Goal: Find specific page/section

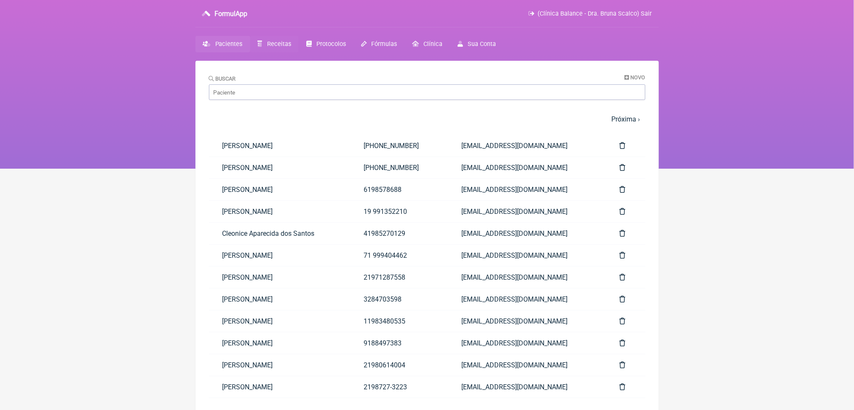
click at [289, 48] on span "Receitas" at bounding box center [279, 43] width 24 height 7
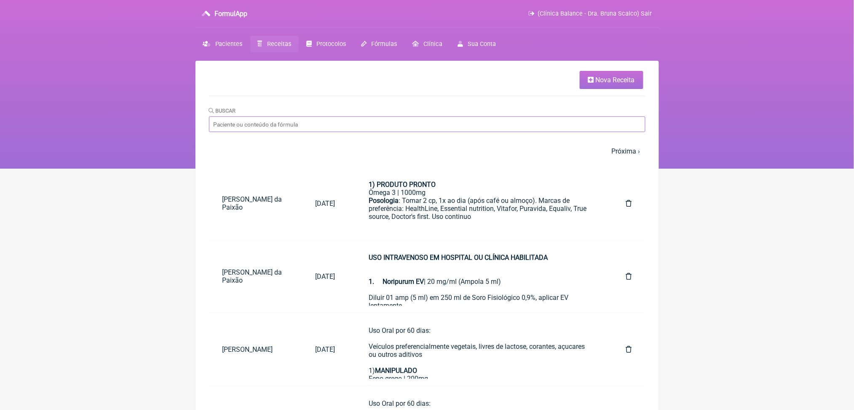
click at [367, 132] on input "Buscar" at bounding box center [427, 124] width 437 height 16
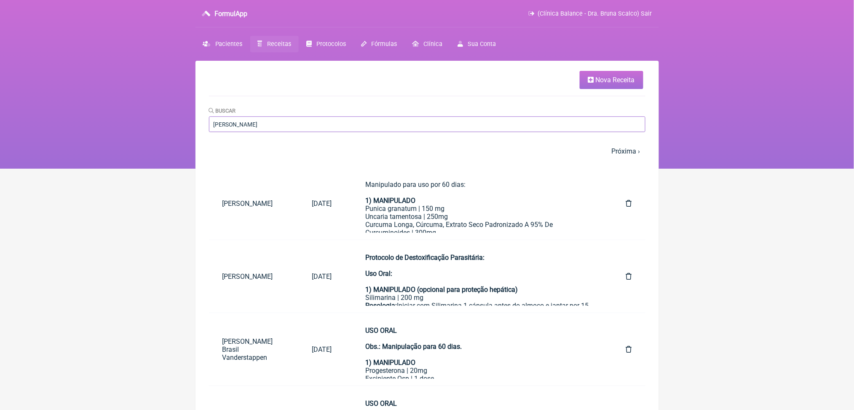
type input "[PERSON_NAME]"
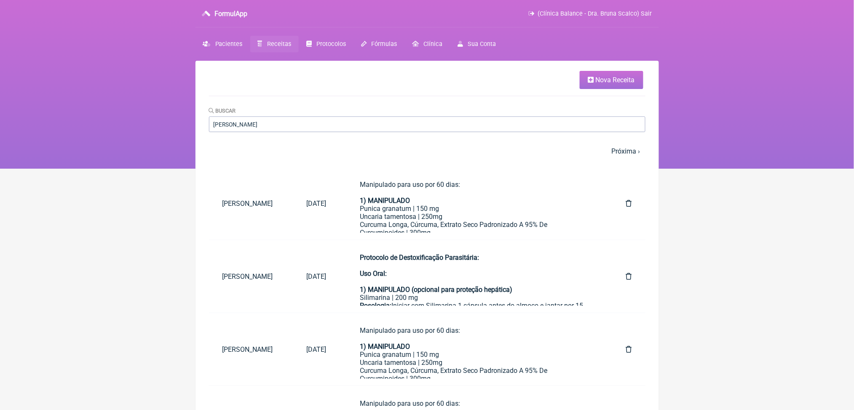
click at [720, 169] on html "FormulApp (Clínica Balance - Dra. Bruna Scalco) Sair [GEOGRAPHIC_DATA] Receitas…" at bounding box center [427, 84] width 854 height 169
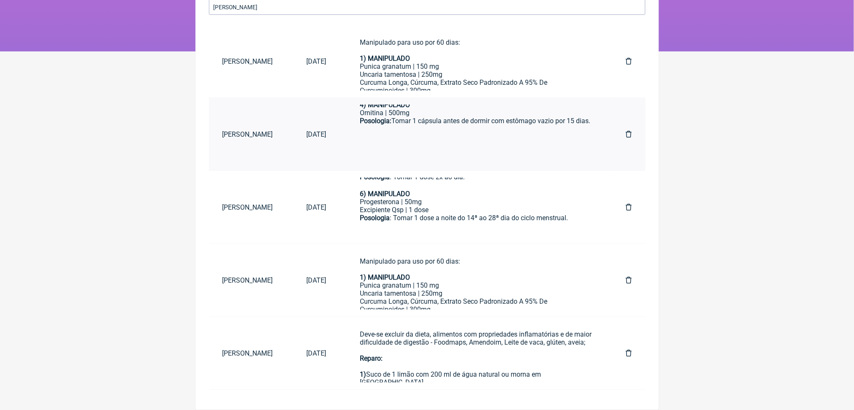
scroll to position [361, 0]
